Goal: Check status: Check status

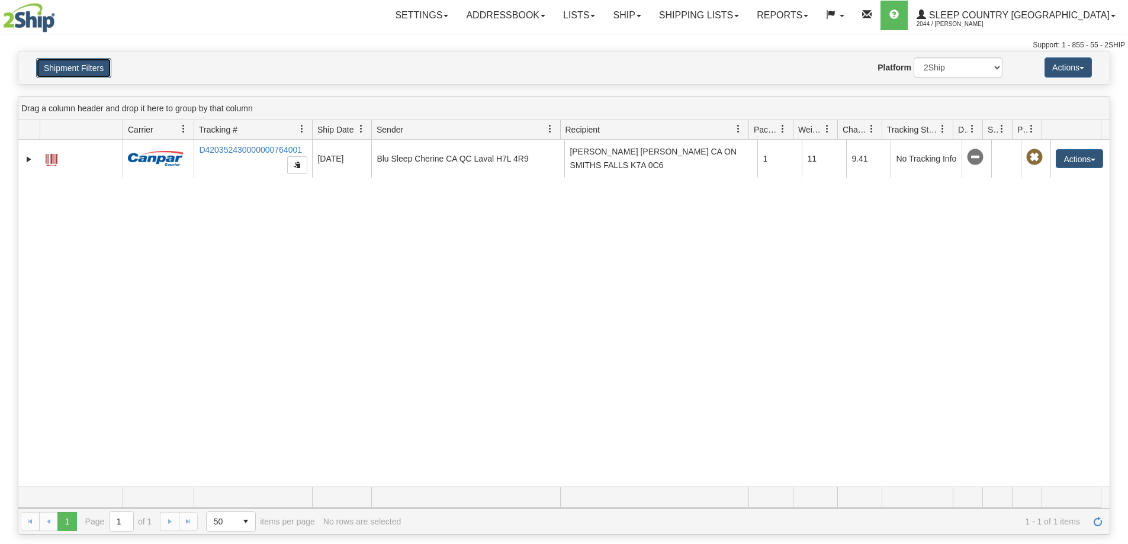
click at [102, 65] on button "Shipment Filters" at bounding box center [73, 68] width 75 height 20
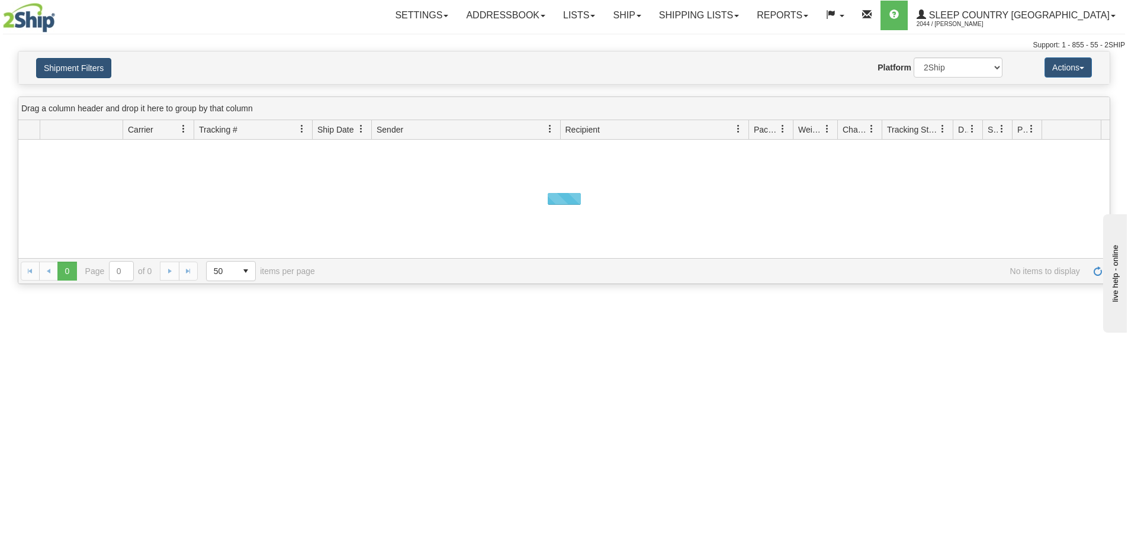
click at [96, 68] on button "Shipment Filters" at bounding box center [73, 68] width 75 height 20
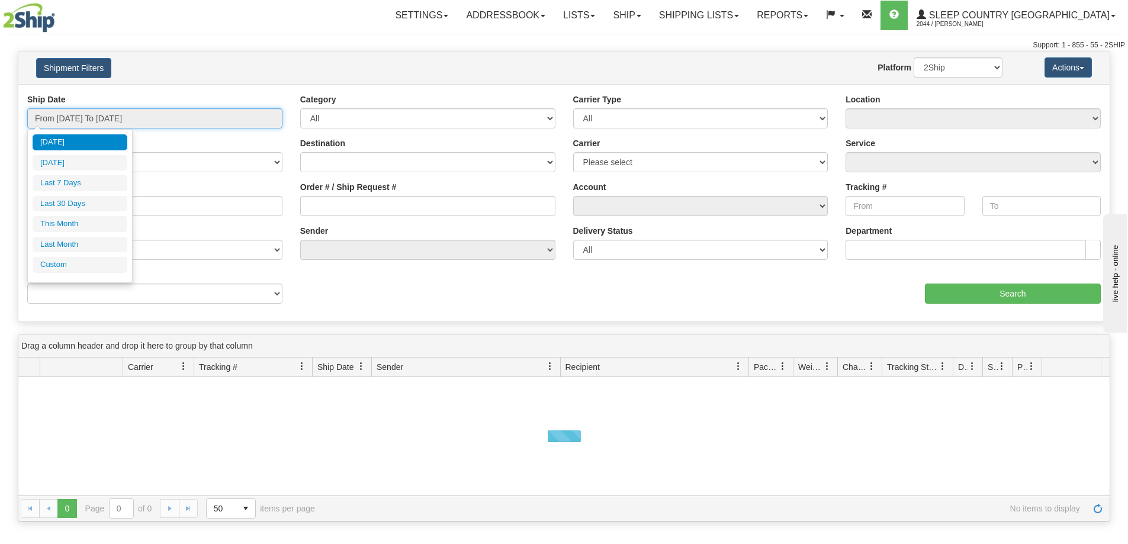
click at [111, 111] on input "From [DATE] To [DATE]" at bounding box center [154, 118] width 255 height 20
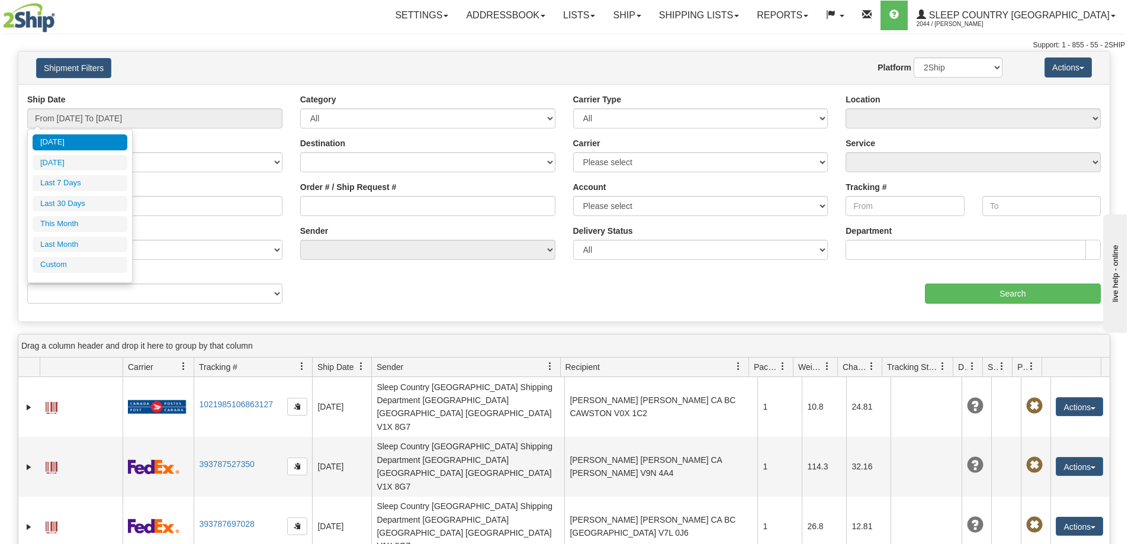
click at [82, 193] on ul "[DATE] [DATE] Last 7 Days Last 30 Days This Month Last Month Custom" at bounding box center [80, 203] width 95 height 139
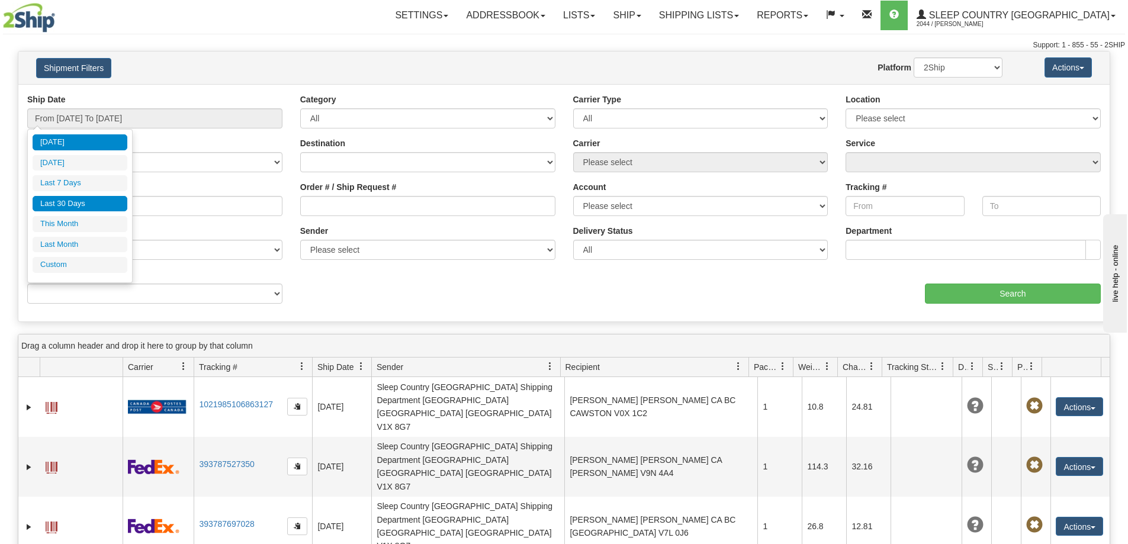
click at [83, 196] on li "Last 30 Days" at bounding box center [80, 204] width 95 height 16
type input "From [DATE] To [DATE]"
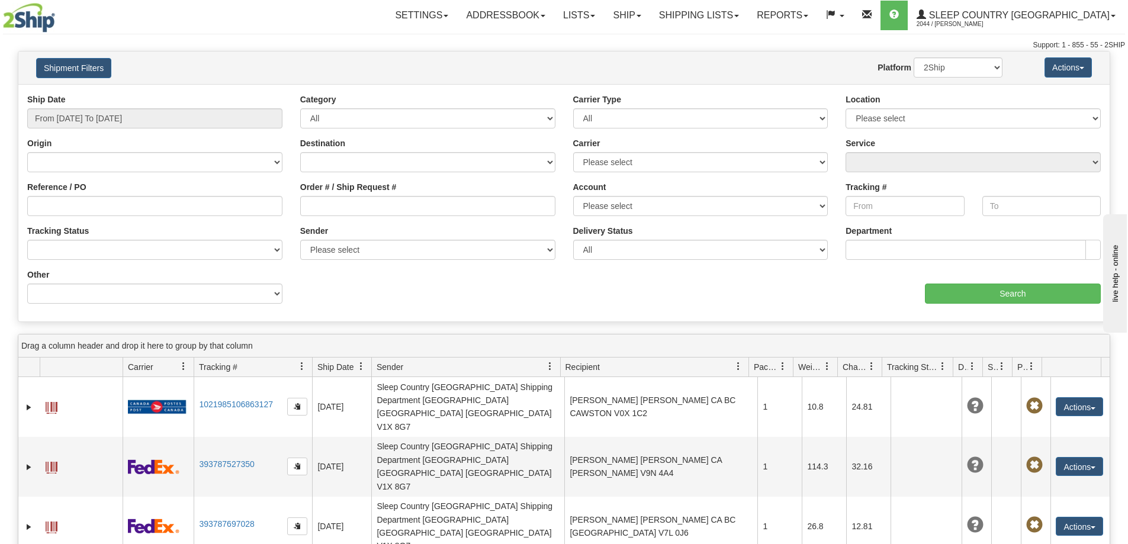
click at [70, 236] on label "Tracking Status" at bounding box center [58, 231] width 62 height 12
click at [70, 240] on select "No Tracking Info Delivered In Transit Out For Delivery Exception Partial Delive…" at bounding box center [154, 250] width 255 height 20
click at [67, 214] on input "Reference / PO" at bounding box center [154, 206] width 255 height 20
paste input "1059725"
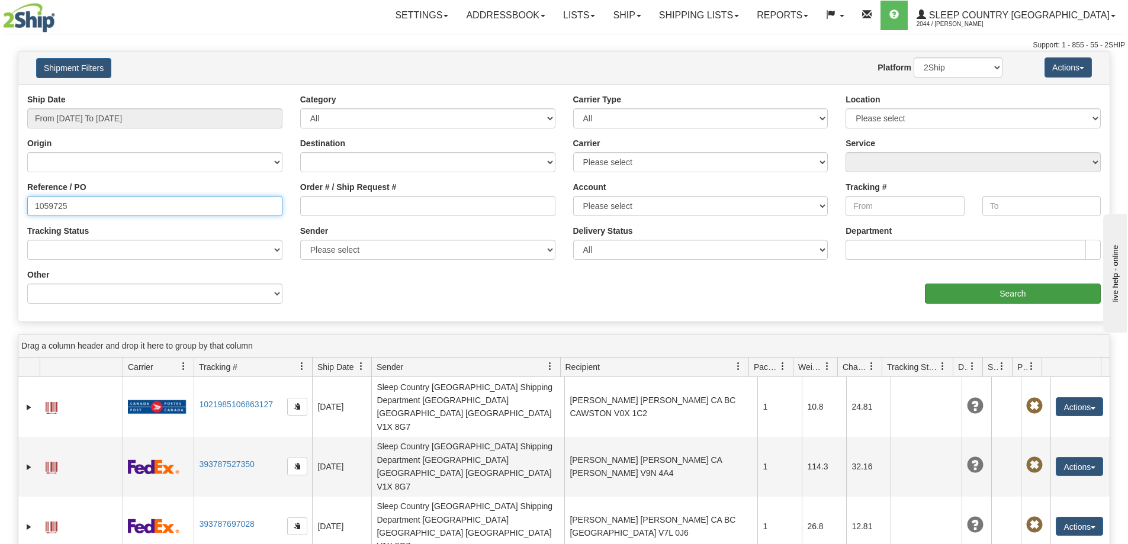
type input "1059725"
click at [981, 291] on input "Search" at bounding box center [1013, 294] width 176 height 20
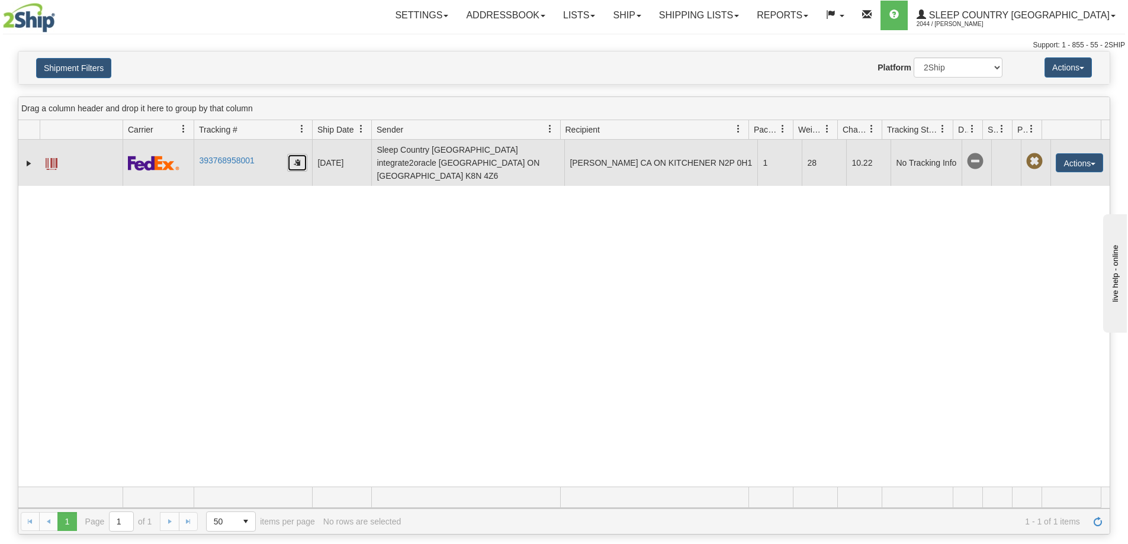
click at [301, 154] on button "button" at bounding box center [297, 163] width 20 height 18
